Goal: Find specific page/section: Find specific page/section

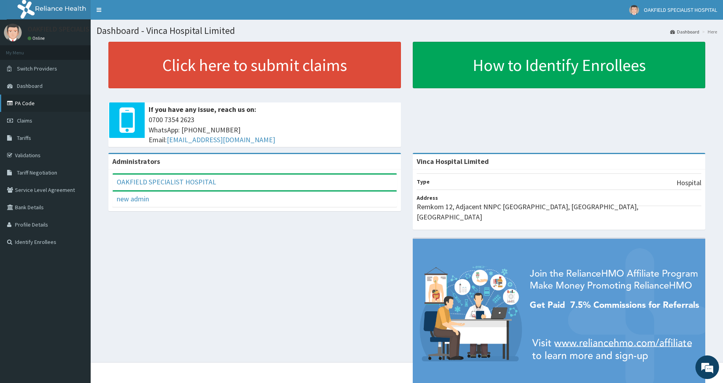
click at [39, 100] on link "PA Code" at bounding box center [45, 103] width 91 height 17
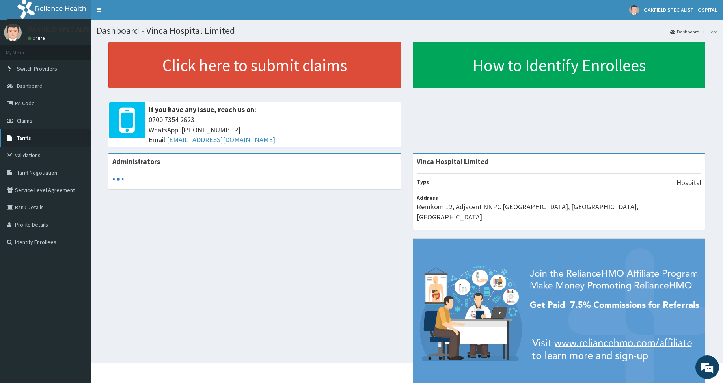
click at [44, 138] on link "Tariffs" at bounding box center [45, 137] width 91 height 17
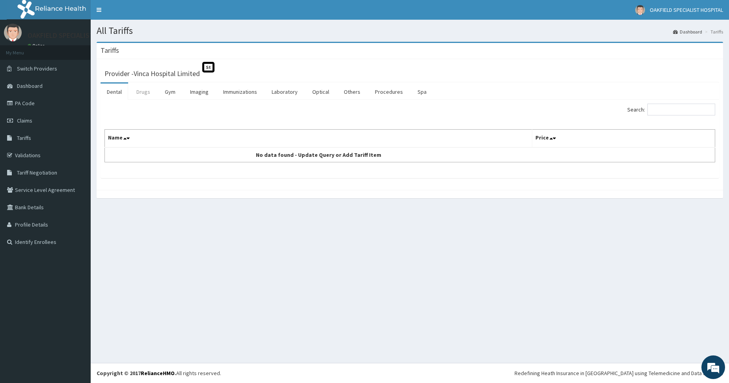
click at [146, 91] on link "Drugs" at bounding box center [143, 92] width 26 height 17
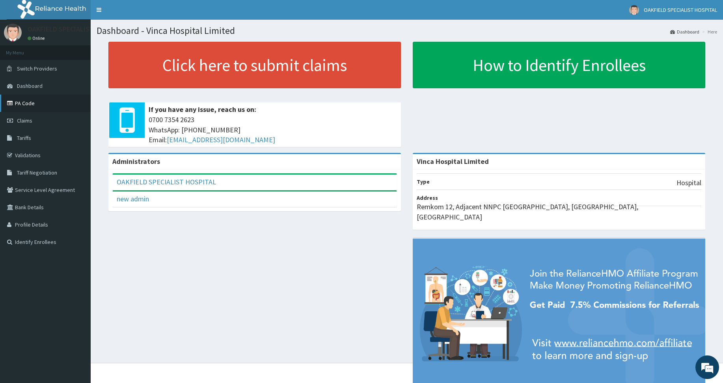
click at [48, 102] on link "PA Code" at bounding box center [45, 103] width 91 height 17
